Goal: Task Accomplishment & Management: Manage account settings

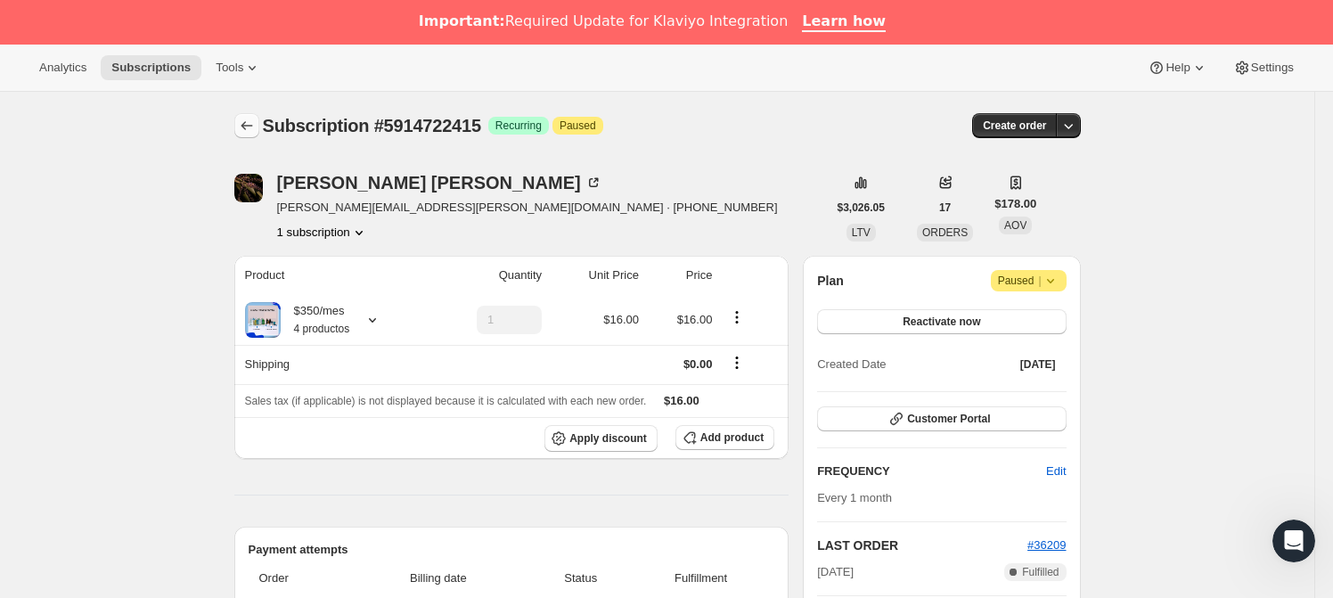
click at [250, 127] on icon "Subscriptions" at bounding box center [247, 126] width 18 height 18
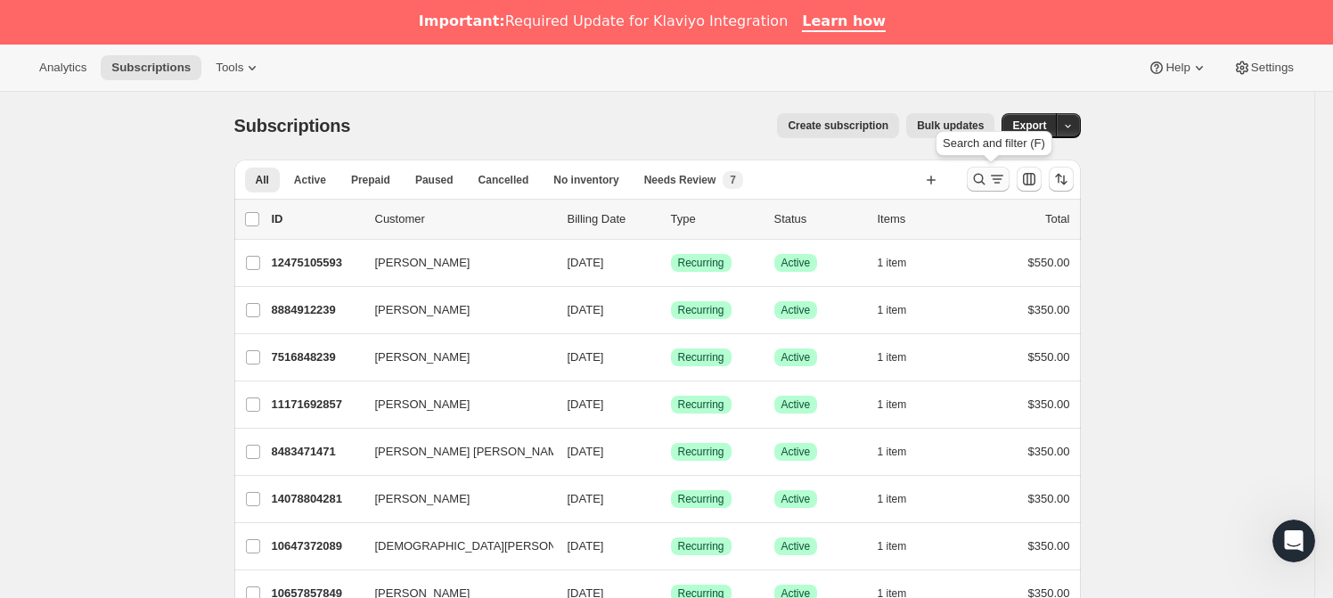
click at [978, 176] on icon "Search and filter results" at bounding box center [980, 179] width 18 height 18
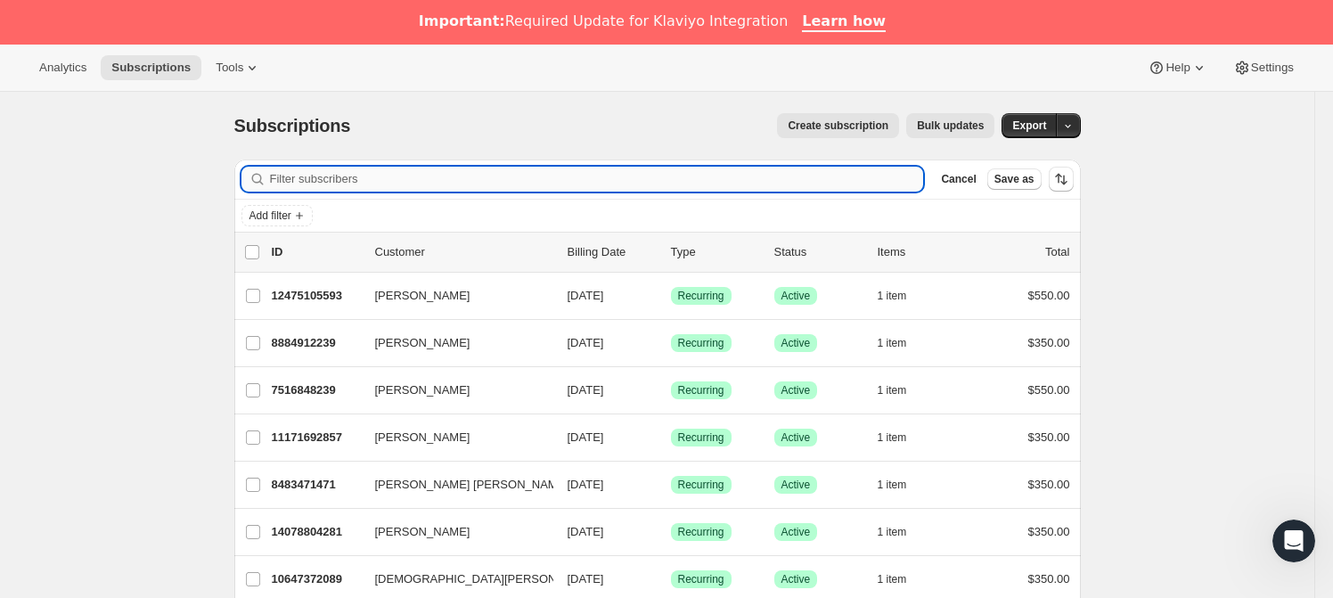
click at [495, 181] on input "Filter subscribers" at bounding box center [597, 179] width 654 height 25
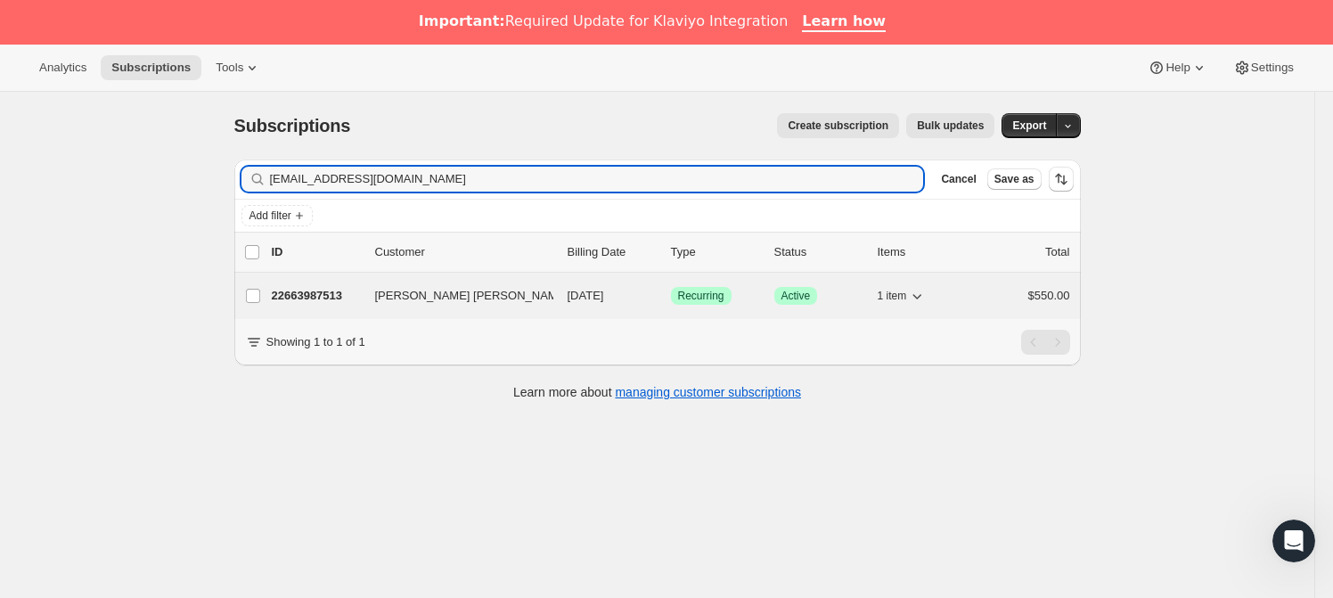
type input "[EMAIL_ADDRESS][DOMAIN_NAME]"
click at [421, 293] on span "[PERSON_NAME] [PERSON_NAME]" at bounding box center [471, 296] width 193 height 18
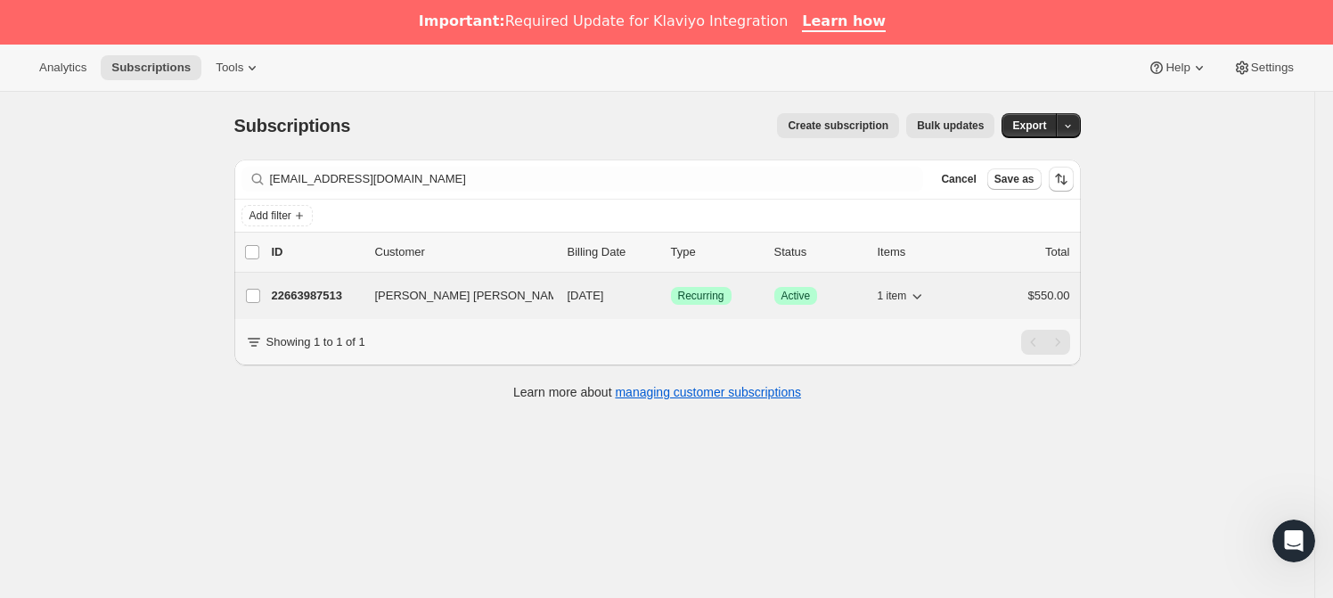
click at [439, 287] on span "[PERSON_NAME] [PERSON_NAME]" at bounding box center [471, 296] width 193 height 18
click at [333, 291] on p "22663987513" at bounding box center [316, 296] width 89 height 18
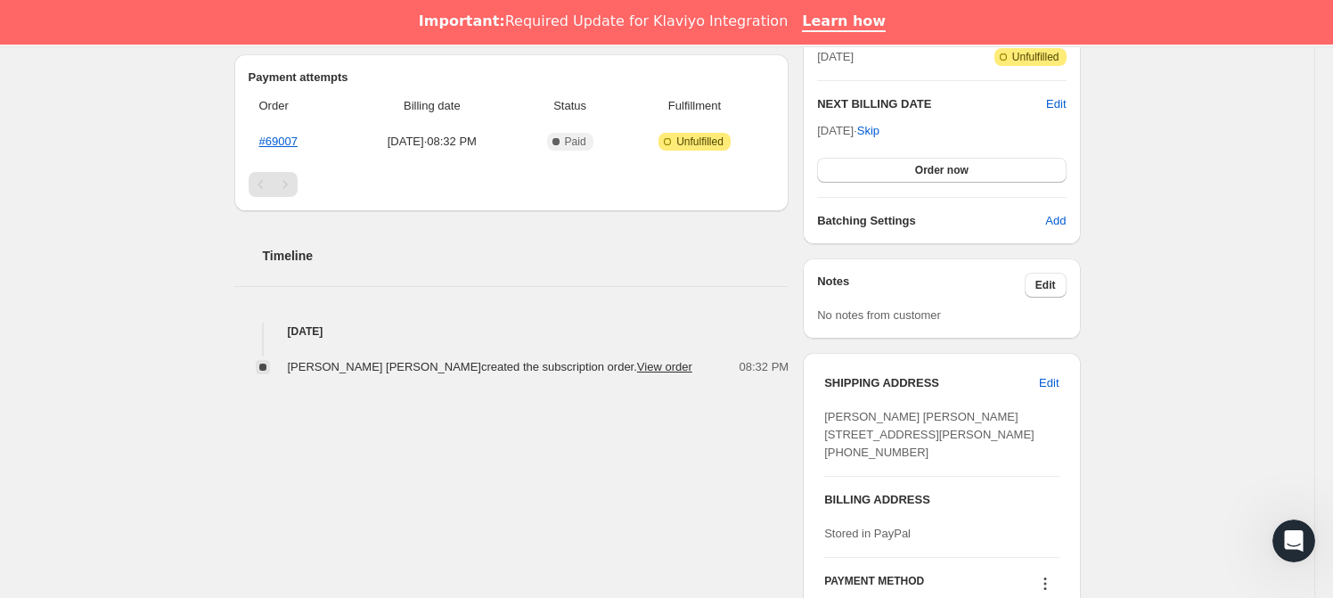
scroll to position [484, 0]
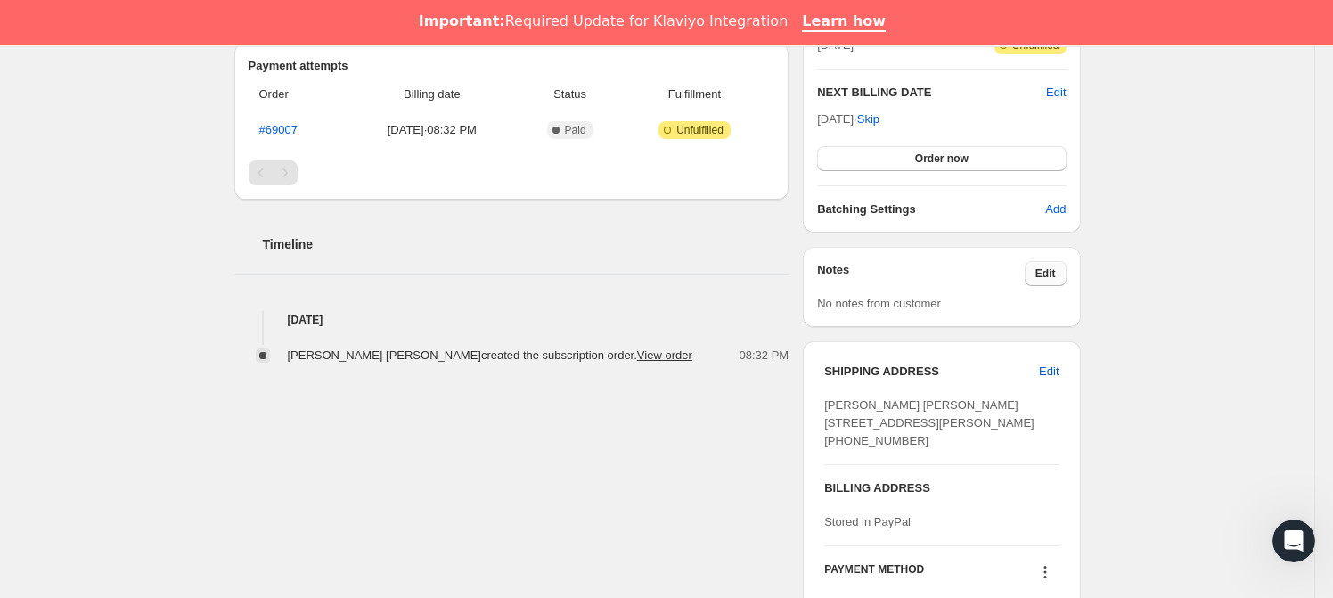
click at [1043, 267] on span "Edit" at bounding box center [1046, 274] width 21 height 14
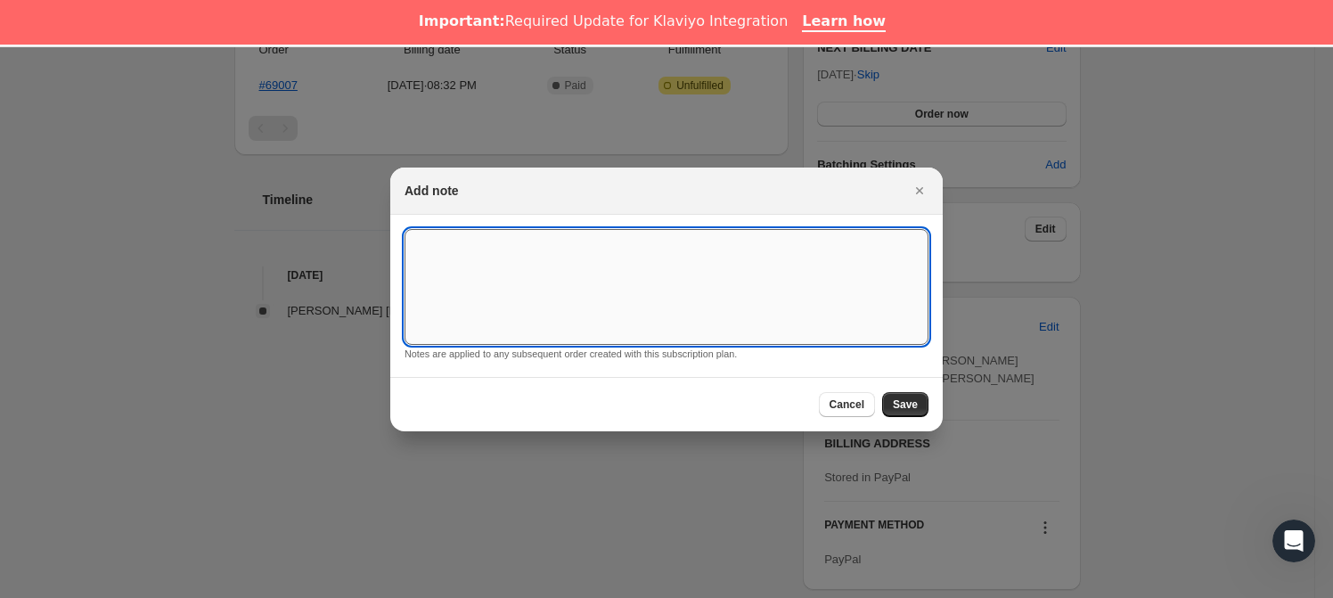
click at [674, 283] on textarea ":rep:" at bounding box center [667, 287] width 524 height 116
type textarea "*SUSK CONFIRM*"
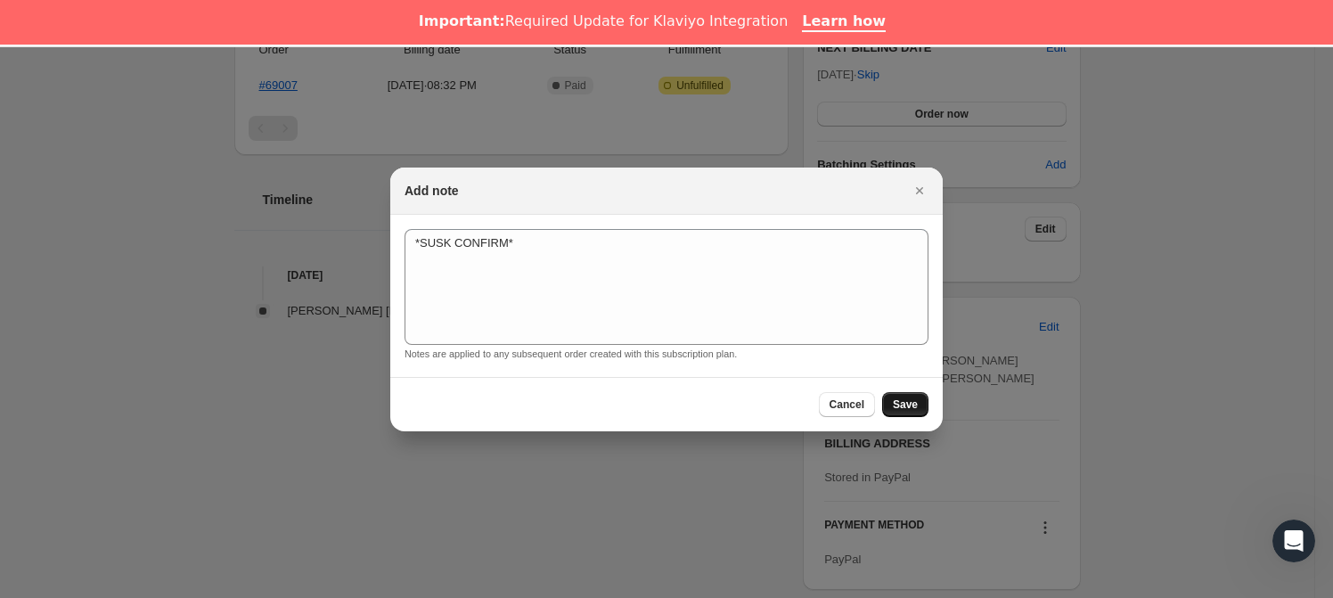
click at [917, 402] on span "Save" at bounding box center [905, 405] width 25 height 14
